Goal: Download file/media

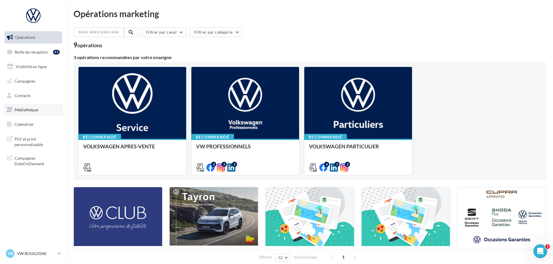
click at [32, 108] on span "Médiathèque" at bounding box center [26, 109] width 24 height 5
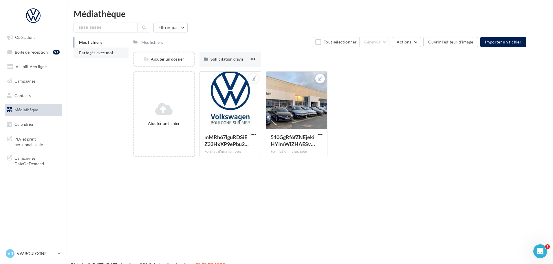
click at [99, 51] on span "Partagés avec moi" at bounding box center [96, 52] width 34 height 5
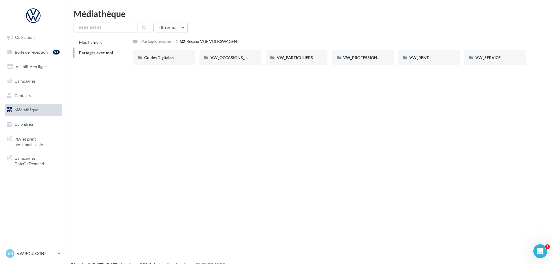
click at [115, 24] on input "text" at bounding box center [105, 28] width 64 height 10
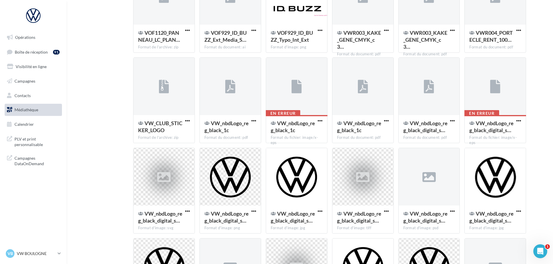
scroll to position [1109, 0]
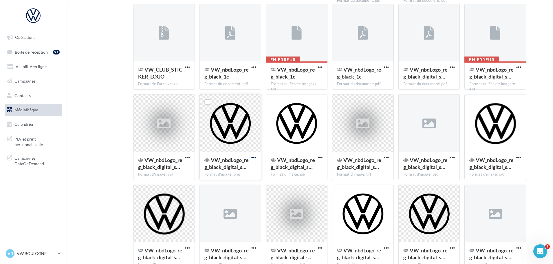
type input "****"
click at [253, 158] on span "button" at bounding box center [253, 157] width 5 height 5
click at [242, 171] on button "Télécharger" at bounding box center [228, 168] width 58 height 15
